Goal: Transaction & Acquisition: Purchase product/service

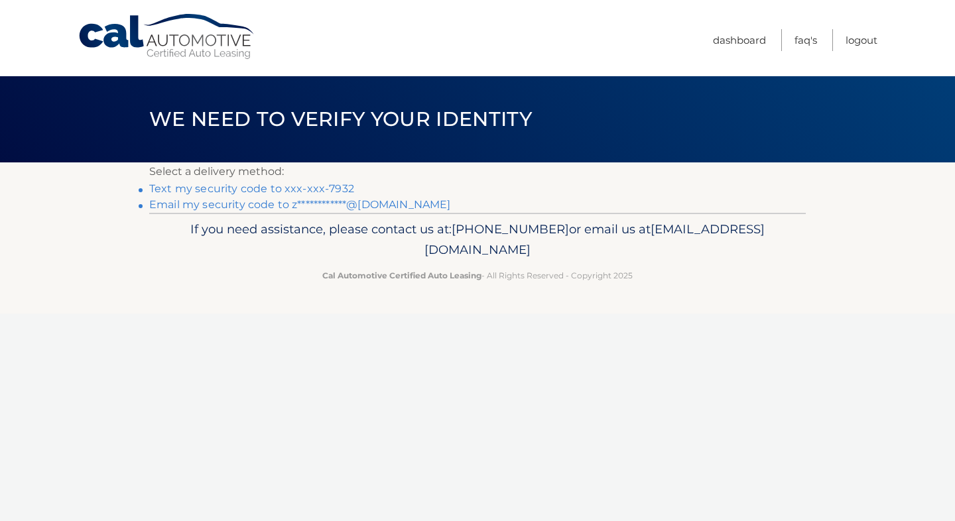
click at [331, 190] on link "Text my security code to xxx-xxx-7932" at bounding box center [251, 188] width 205 height 13
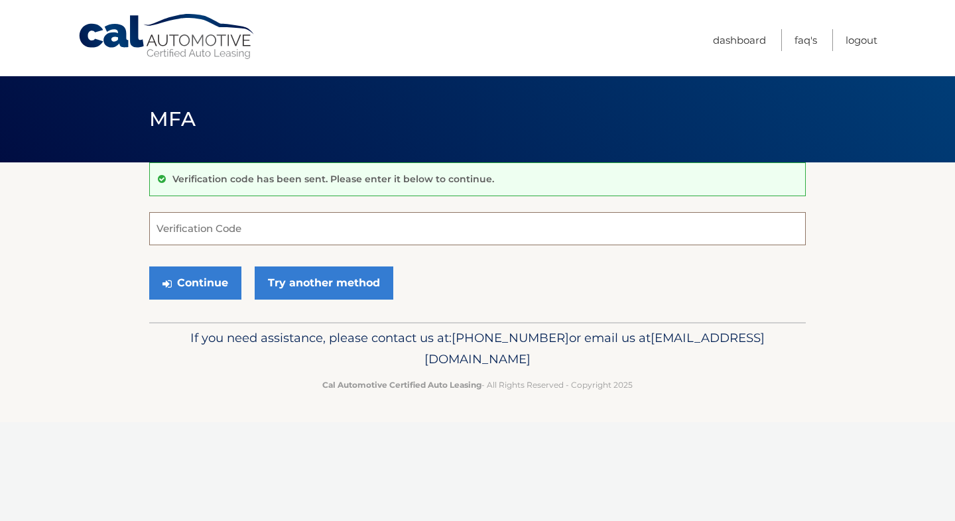
click at [287, 226] on input "Verification Code" at bounding box center [477, 228] width 657 height 33
type input "442139"
click at [220, 277] on button "Continue" at bounding box center [195, 283] width 92 height 33
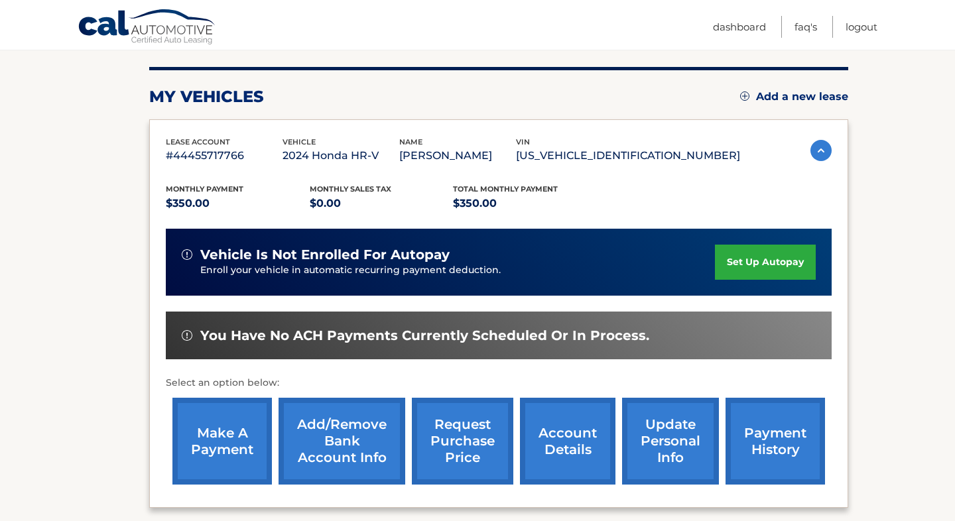
scroll to position [174, 0]
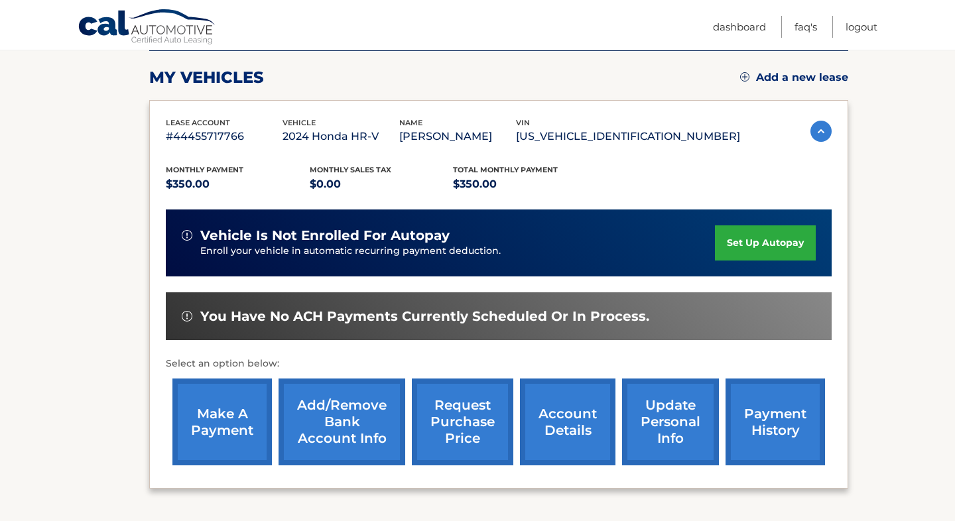
click at [237, 418] on link "make a payment" at bounding box center [221, 422] width 99 height 87
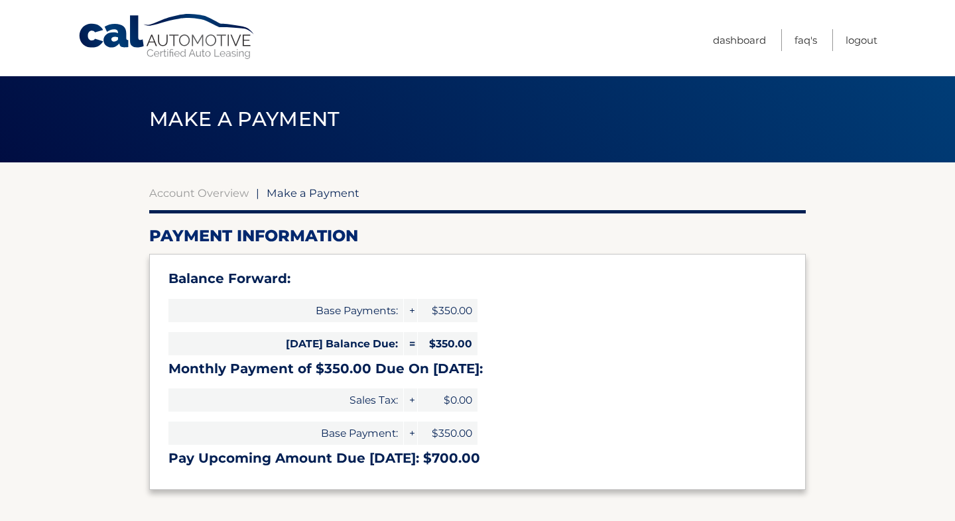
select select "ZmIxMGZiNmMtNWUyMS00ZmE1LThkMDctN2MyMmI2ZDFkMzM0"
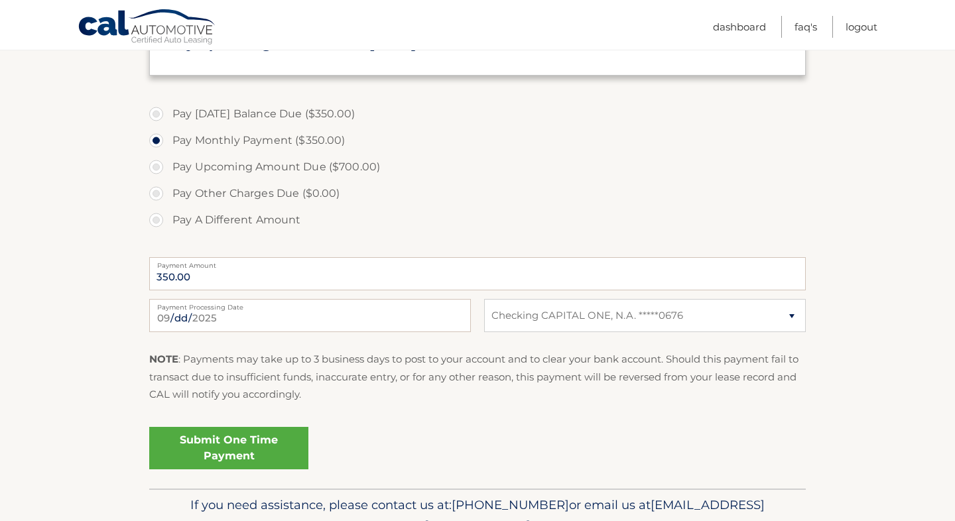
scroll to position [444, 0]
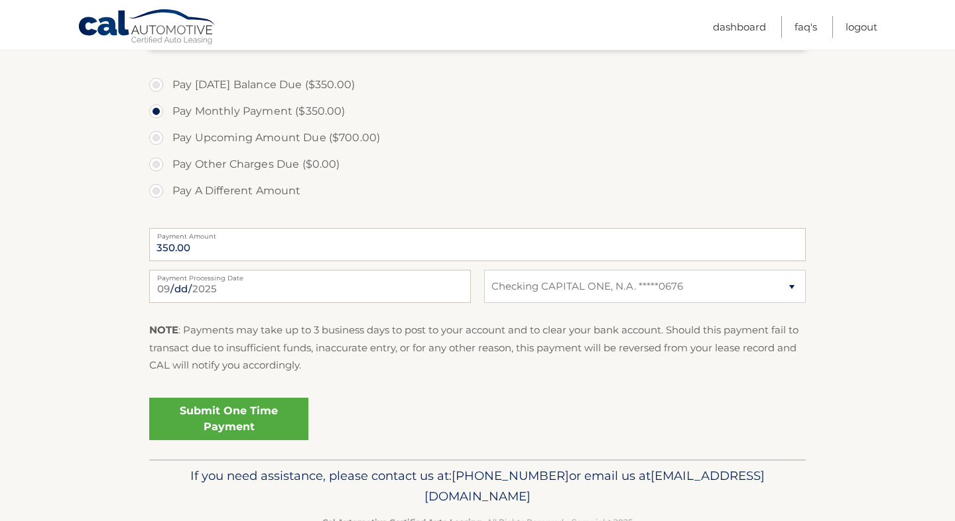
click at [204, 426] on link "Submit One Time Payment" at bounding box center [228, 419] width 159 height 42
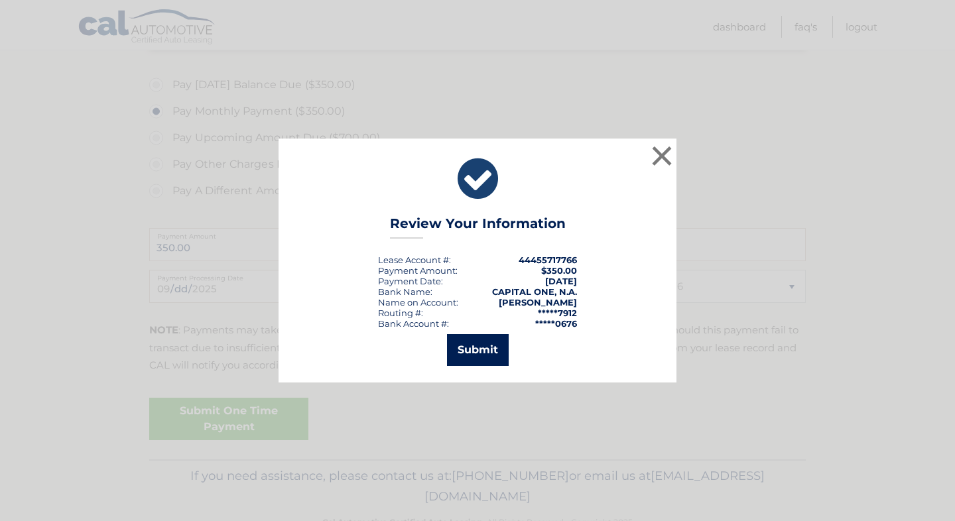
click at [496, 354] on button "Submit" at bounding box center [478, 350] width 62 height 32
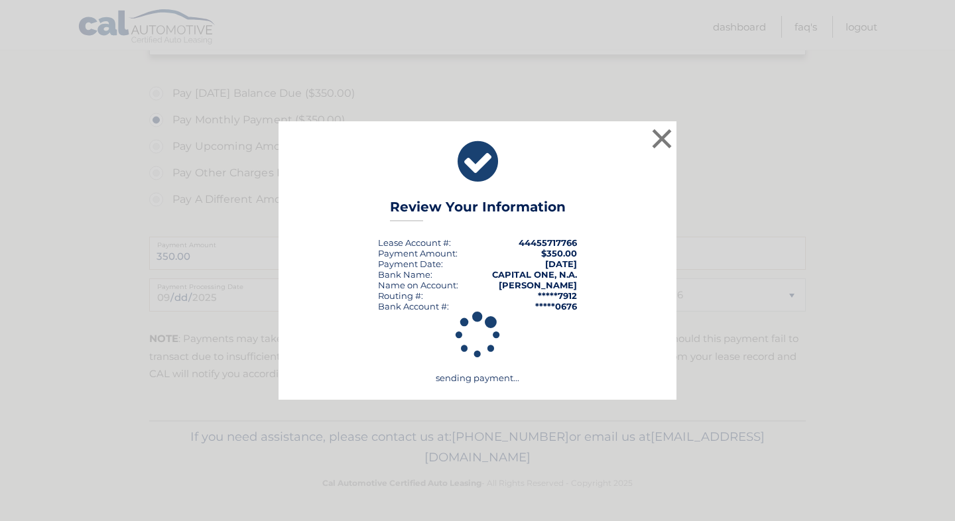
scroll to position [435, 0]
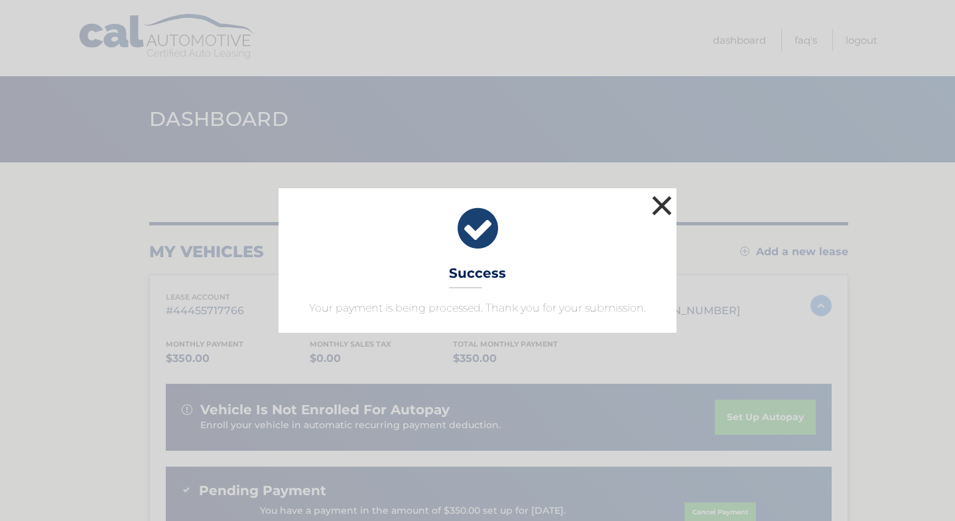
click at [657, 212] on button "×" at bounding box center [662, 205] width 27 height 27
